Goal: Task Accomplishment & Management: Complete application form

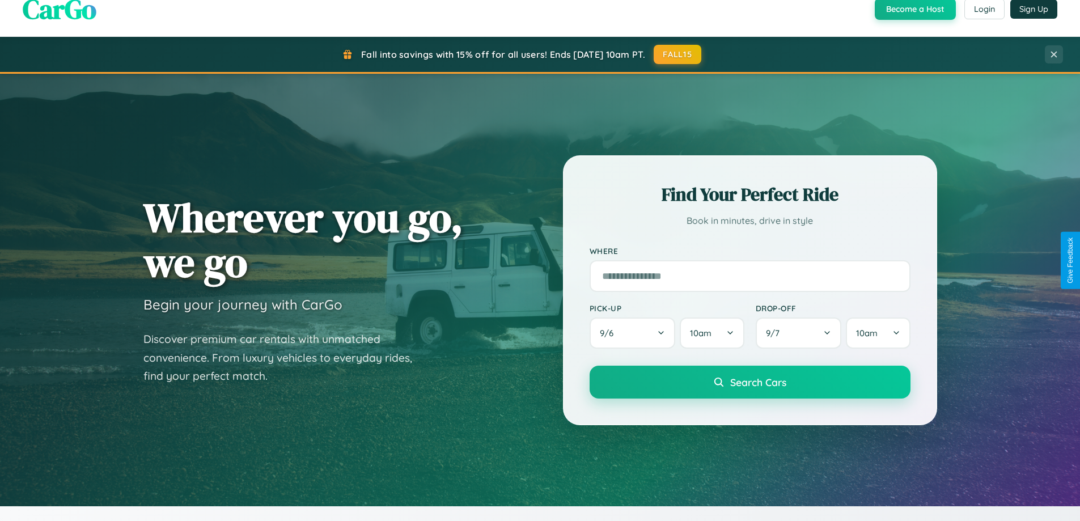
scroll to position [780, 0]
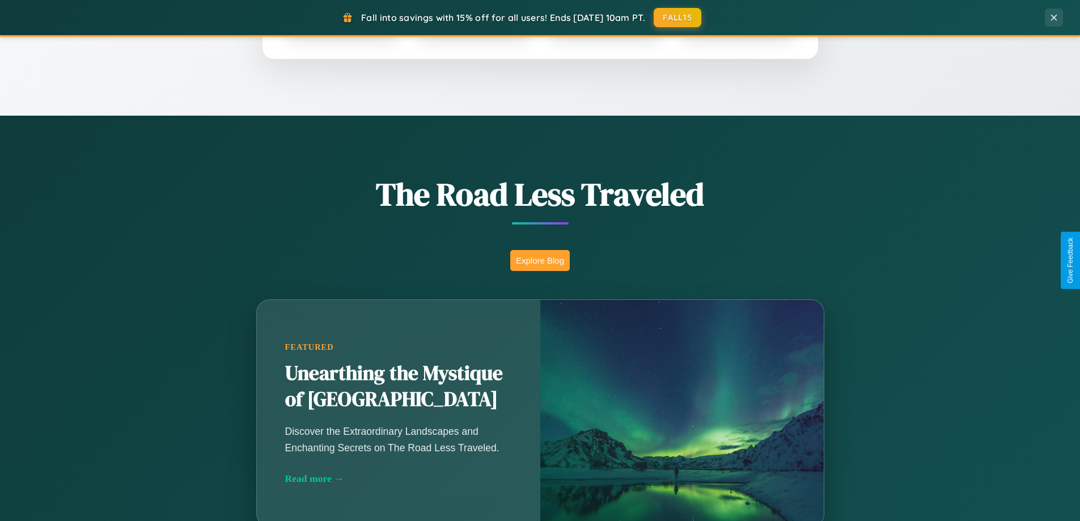
click at [540, 260] on button "Explore Blog" at bounding box center [540, 260] width 60 height 21
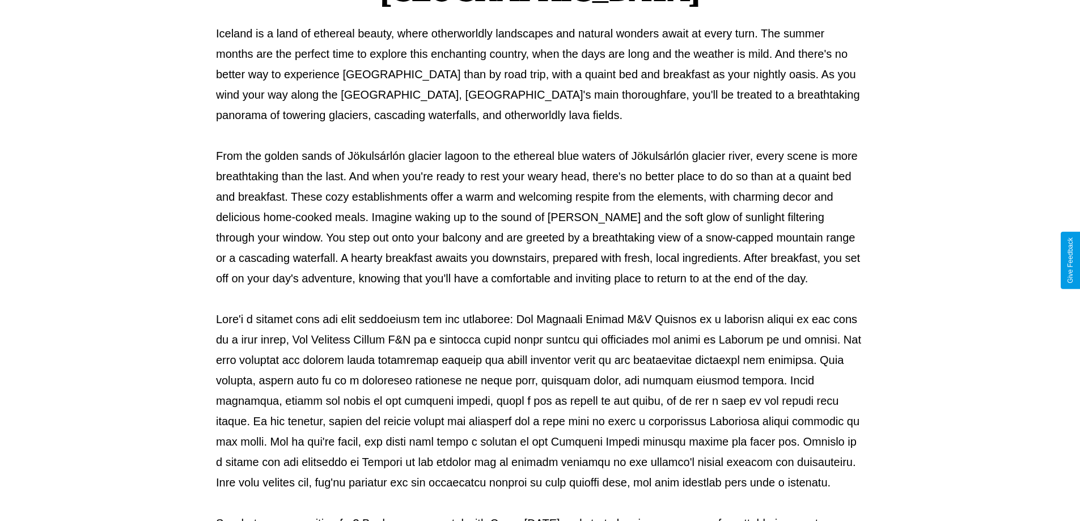
scroll to position [367, 0]
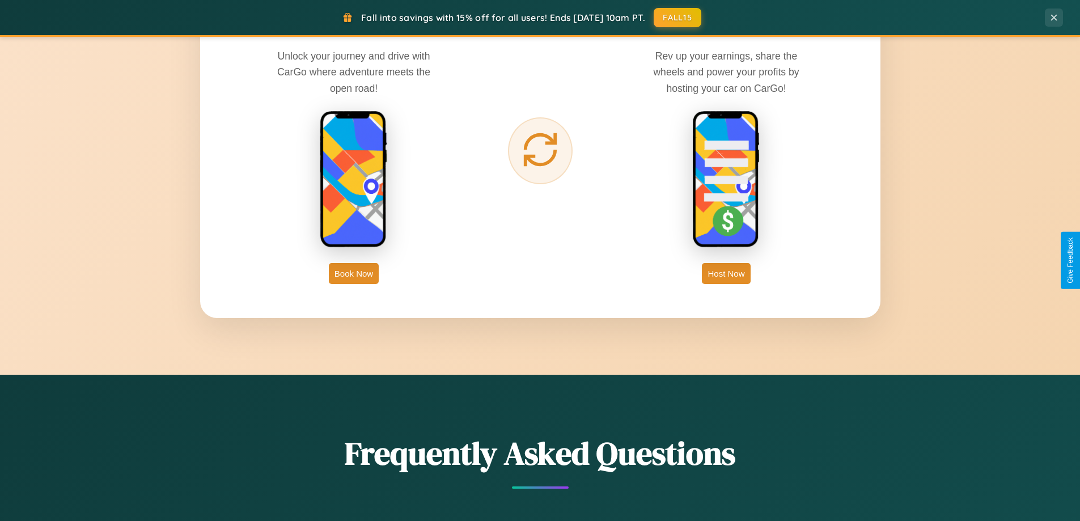
scroll to position [2181, 0]
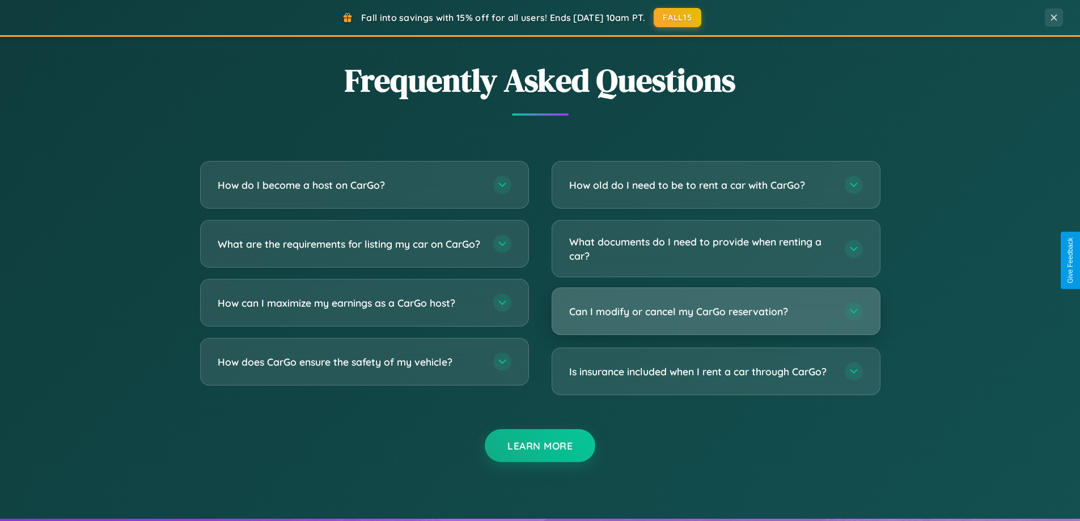
click at [715, 311] on h3 "Can I modify or cancel my CarGo reservation?" at bounding box center [701, 311] width 264 height 14
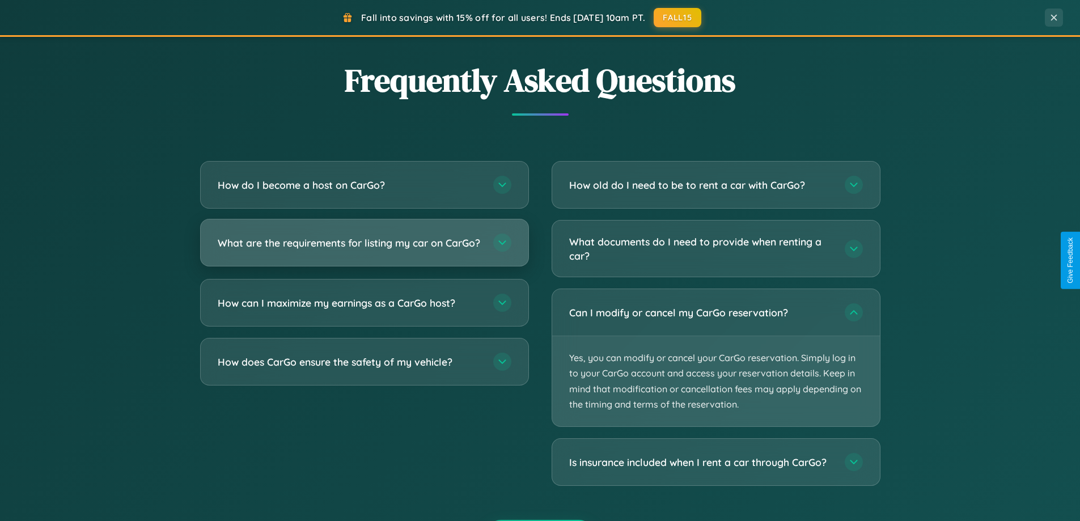
click at [364, 247] on h3 "What are the requirements for listing my car on CarGo?" at bounding box center [350, 243] width 264 height 14
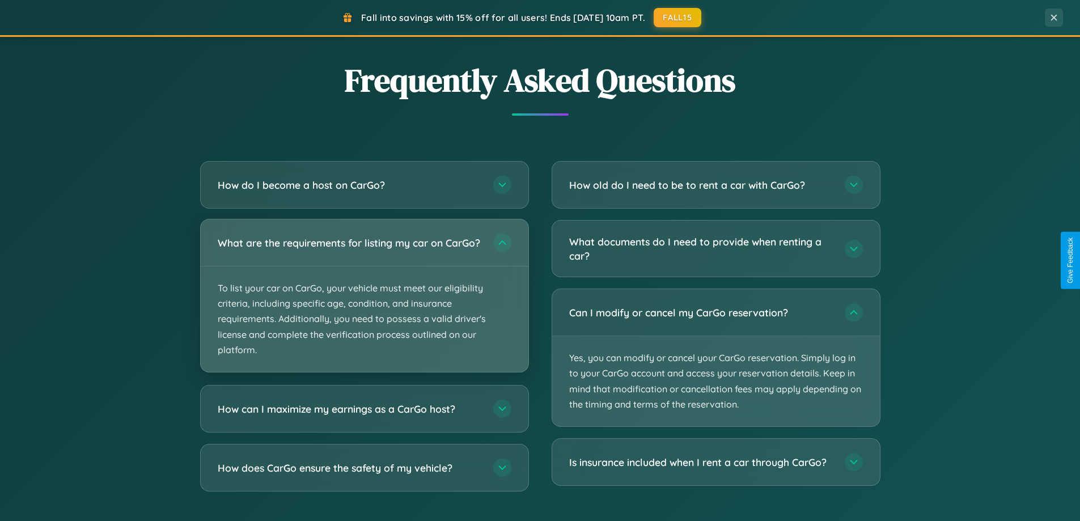
scroll to position [1821, 0]
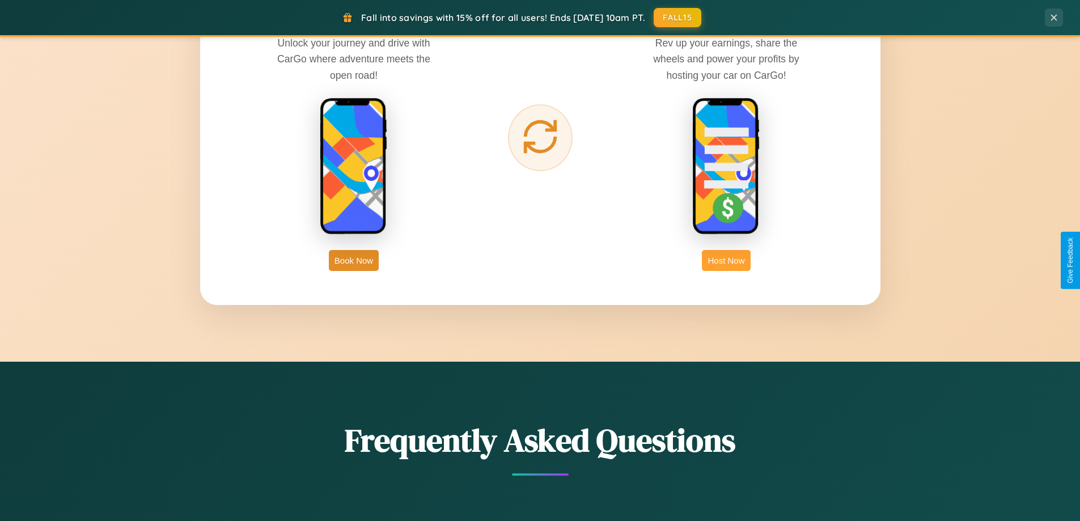
click at [726, 260] on button "Host Now" at bounding box center [726, 260] width 48 height 21
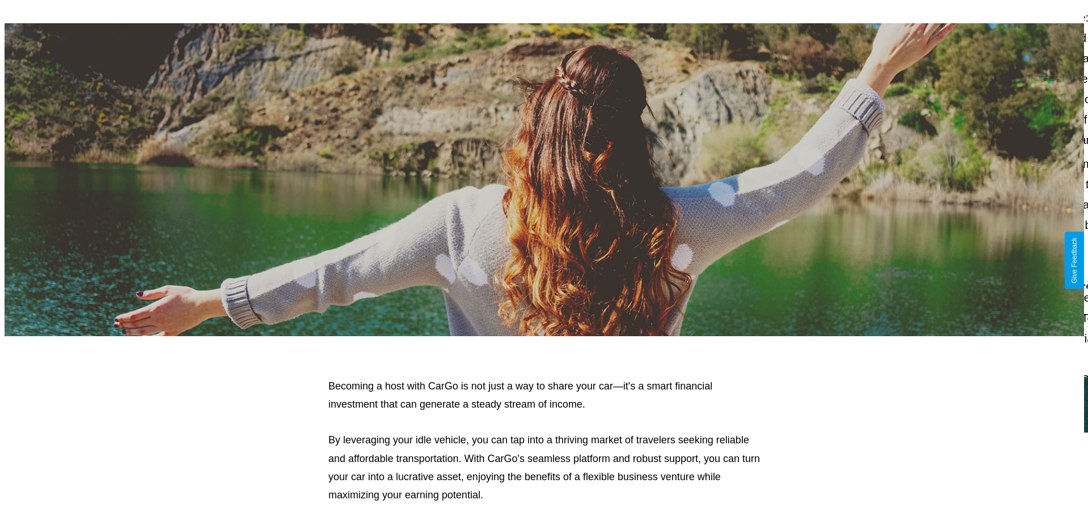
scroll to position [548, 0]
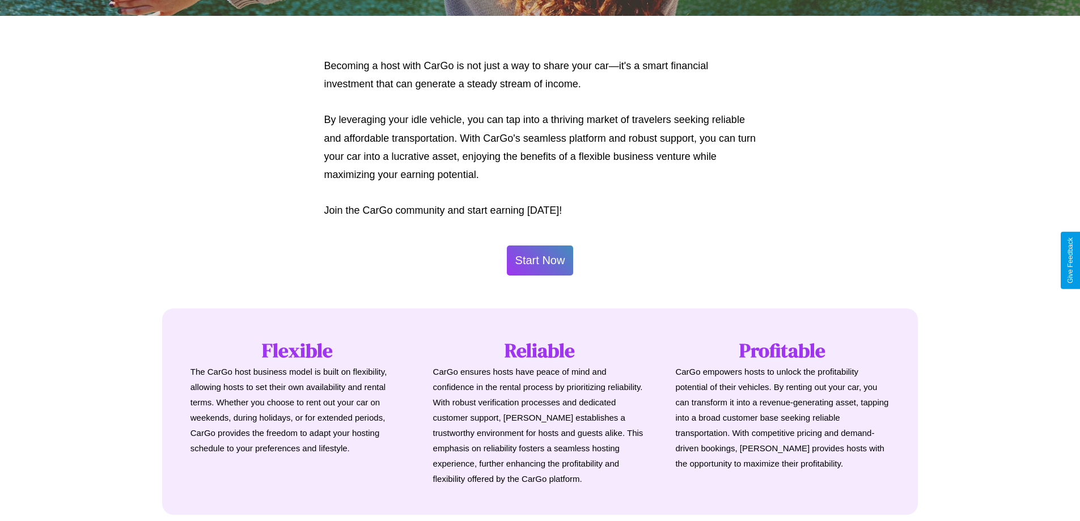
click at [540, 260] on button "Start Now" at bounding box center [540, 260] width 67 height 30
